Goal: Information Seeking & Learning: Learn about a topic

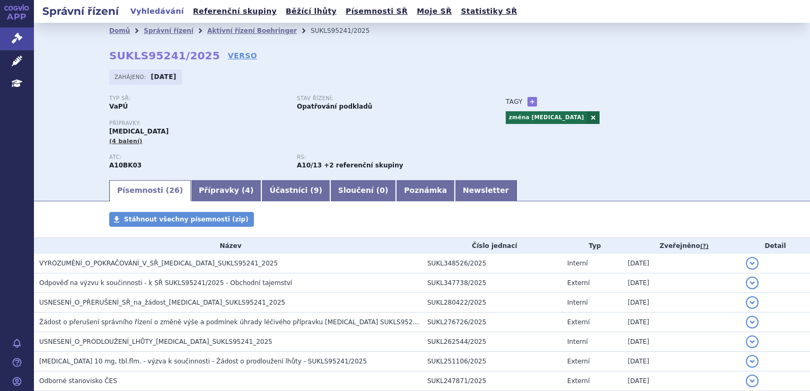
scroll to position [64, 0]
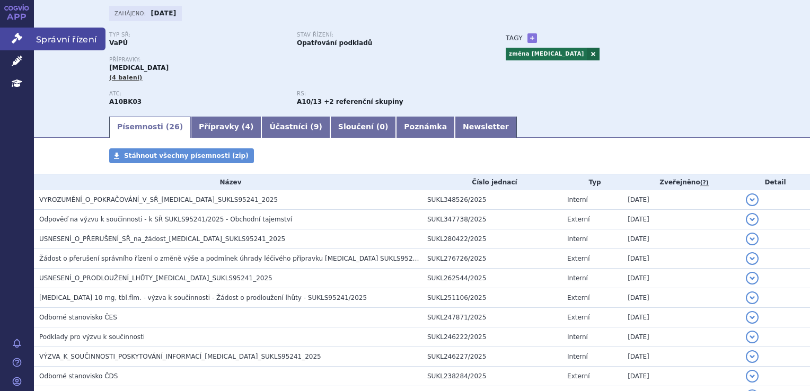
click at [29, 34] on link "Správní řízení" at bounding box center [17, 39] width 34 height 22
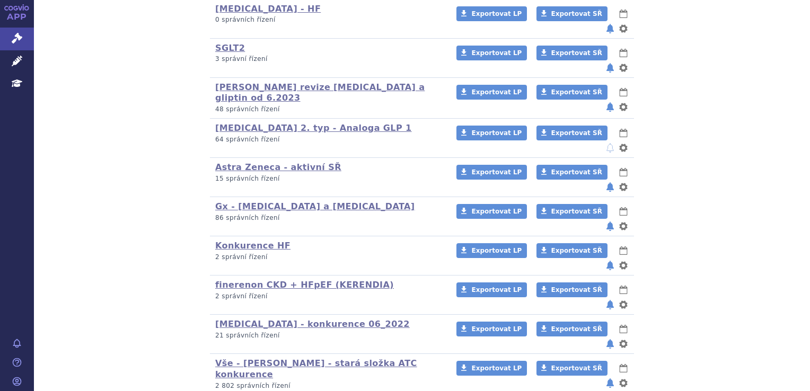
scroll to position [401, 0]
click at [286, 201] on link "Gx - [MEDICAL_DATA] a [MEDICAL_DATA]" at bounding box center [315, 206] width 200 height 10
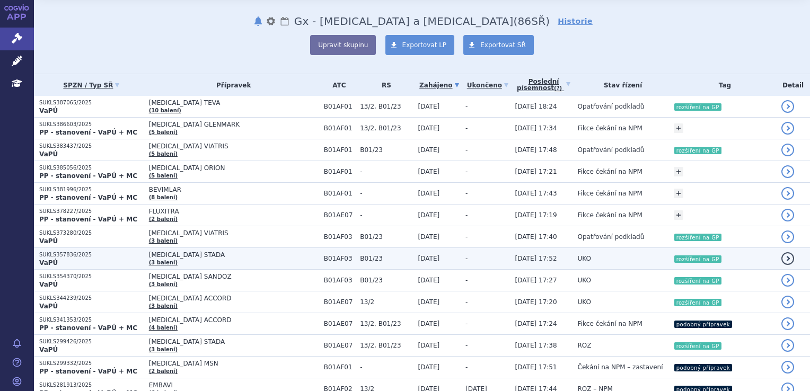
scroll to position [53, 0]
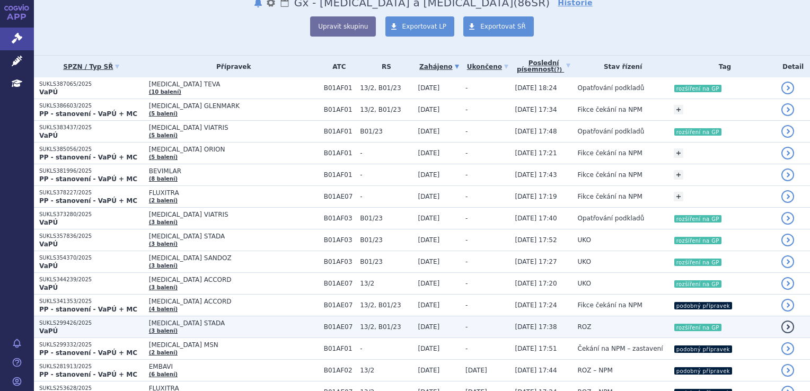
click at [271, 328] on td "DABIGATRAN ETEXILATE STADA (3 balení)" at bounding box center [231, 327] width 175 height 22
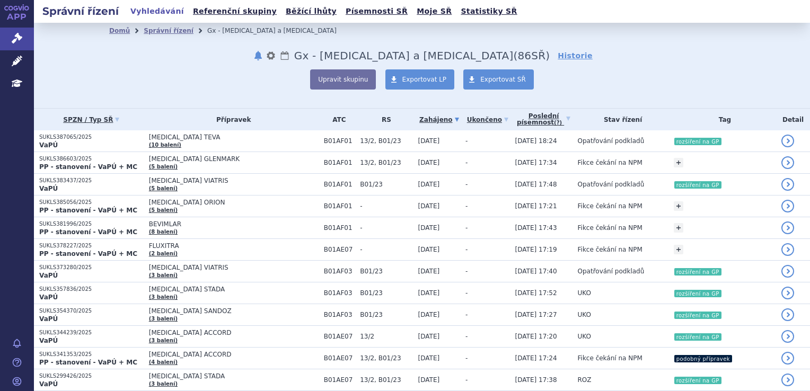
scroll to position [53, 0]
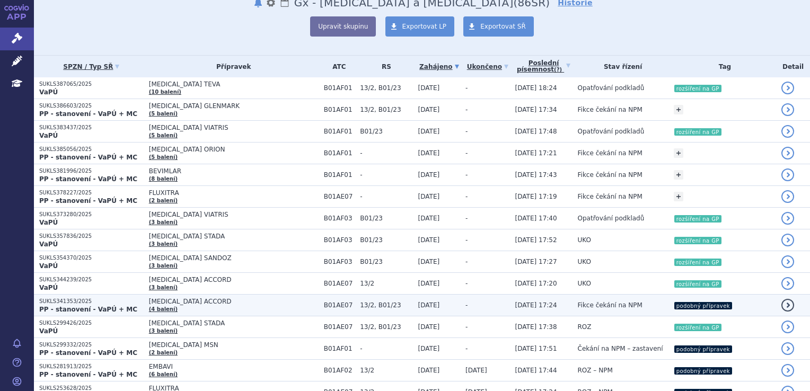
click at [345, 305] on span "B01AE07" at bounding box center [339, 305] width 31 height 7
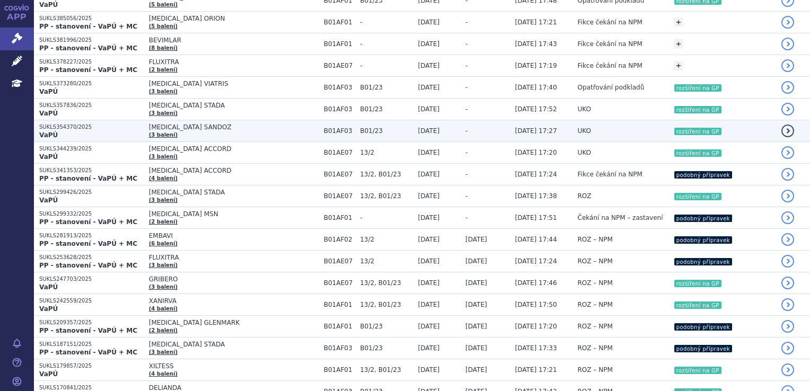
scroll to position [159, 0]
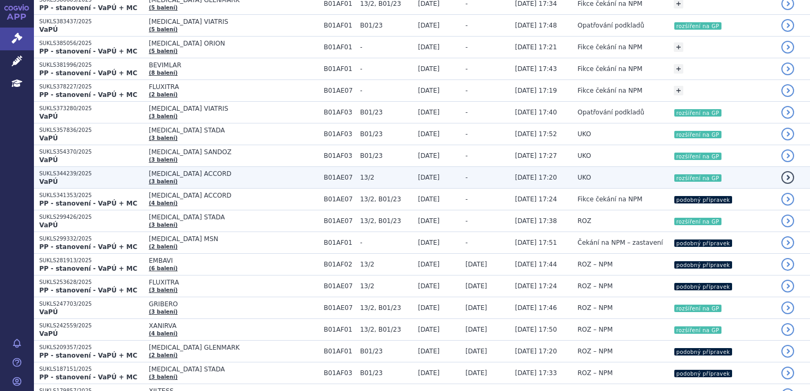
click at [256, 173] on span "[MEDICAL_DATA] ACCORD" at bounding box center [234, 173] width 170 height 7
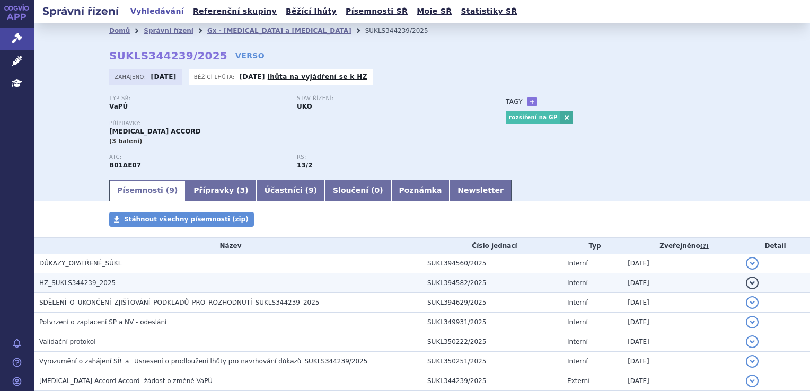
click at [69, 278] on td "HZ_SUKLS344239_2025" at bounding box center [228, 283] width 388 height 20
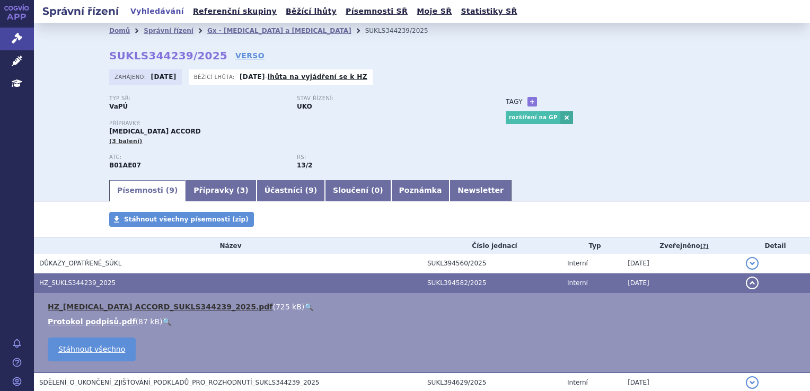
click at [141, 306] on link "HZ_DABIGATRAN ETEXILATE ACCORD_SUKLS344239_2025.pdf" at bounding box center [160, 307] width 225 height 8
